Goal: Task Accomplishment & Management: Manage account settings

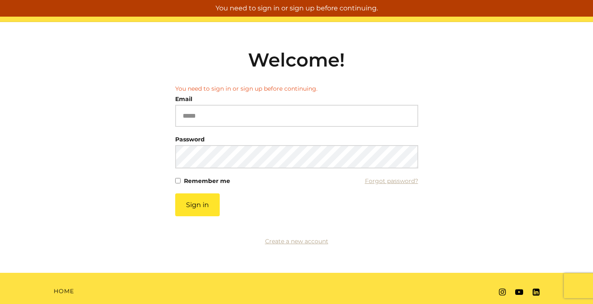
scroll to position [35, 0]
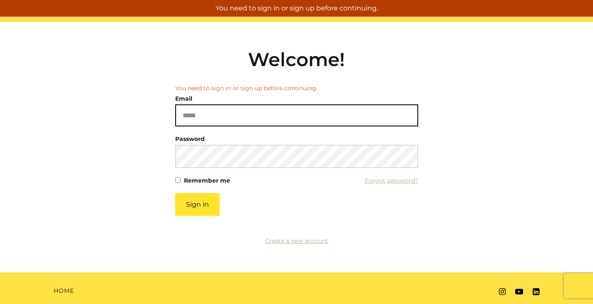
click at [234, 121] on input "Email" at bounding box center [296, 116] width 243 height 22
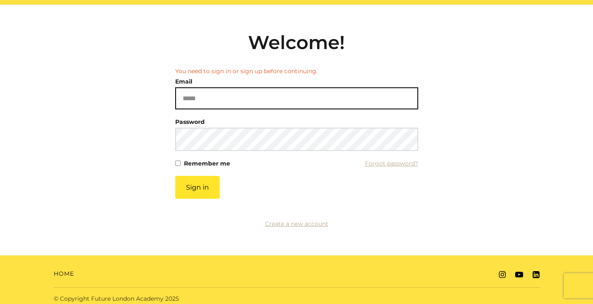
scroll to position [0, 0]
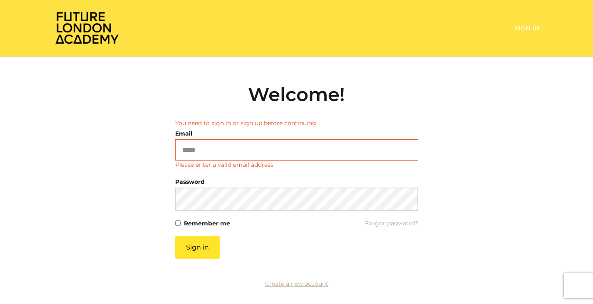
click at [523, 32] on link "Sign In" at bounding box center [527, 28] width 25 height 7
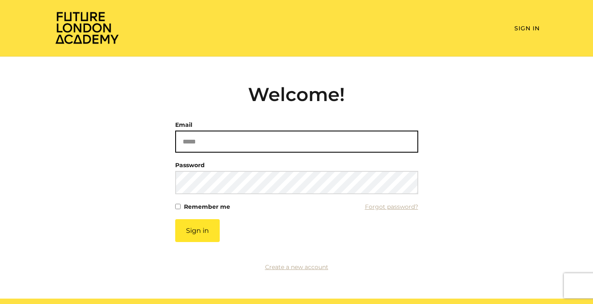
click at [238, 138] on input "Email" at bounding box center [296, 142] width 243 height 22
type input "**********"
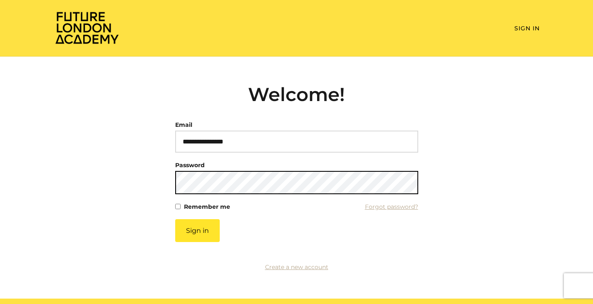
click at [175, 219] on button "Sign in" at bounding box center [197, 230] width 45 height 23
